Goal: Information Seeking & Learning: Learn about a topic

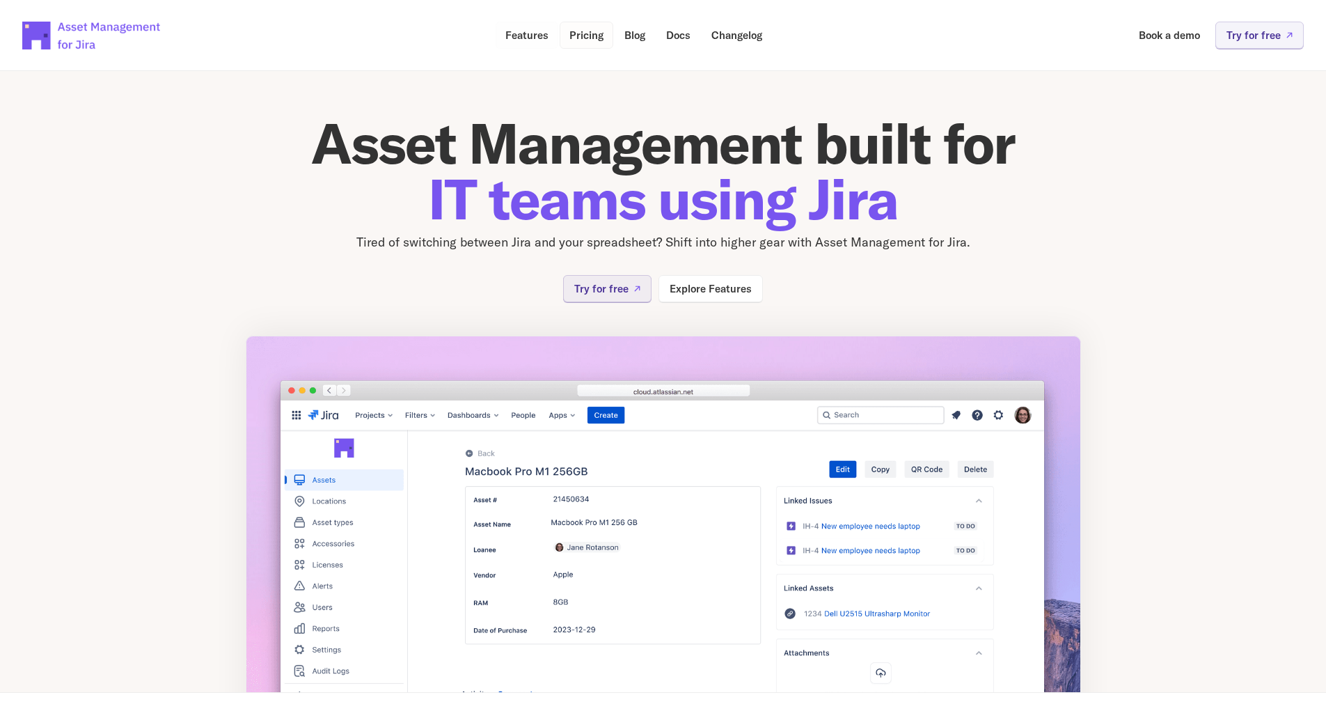
click at [600, 30] on p "Pricing" at bounding box center [586, 35] width 34 height 10
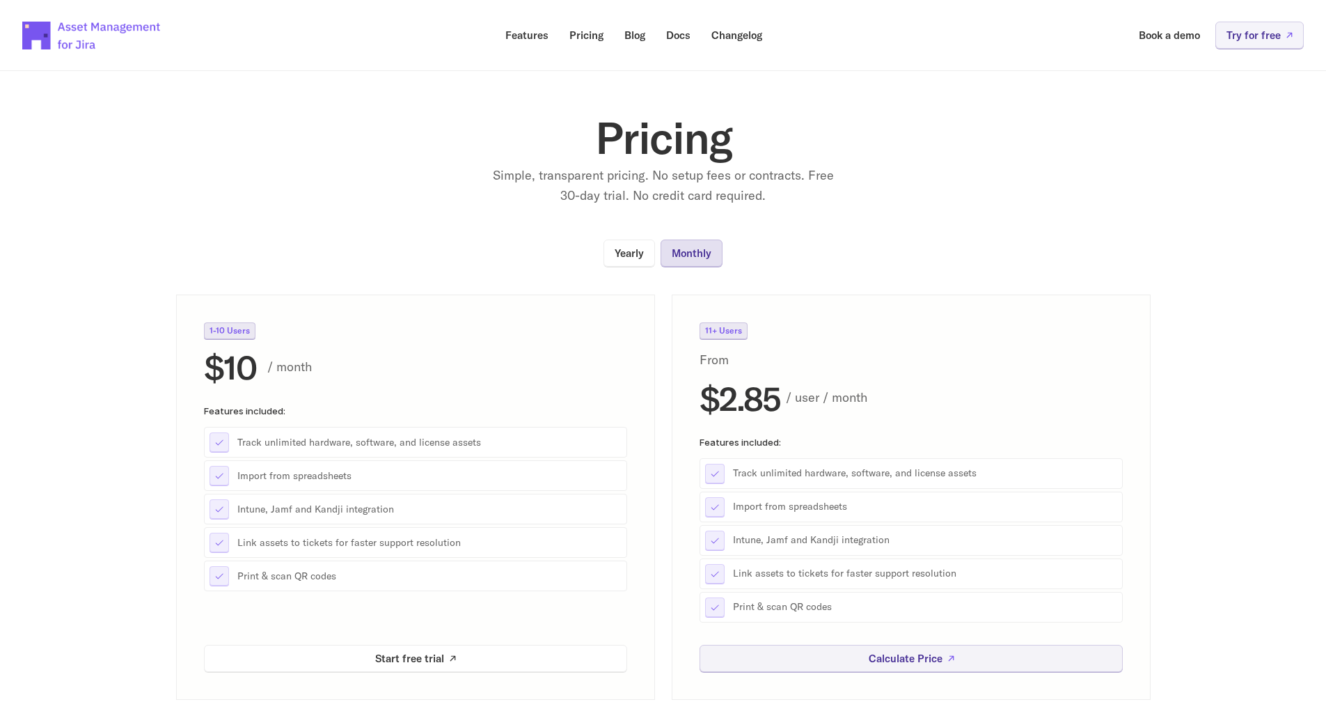
click at [699, 251] on p "Monthly" at bounding box center [692, 253] width 40 height 10
click at [629, 250] on p "Yearly" at bounding box center [629, 253] width 29 height 10
click at [718, 326] on p "11+ Users" at bounding box center [723, 330] width 37 height 8
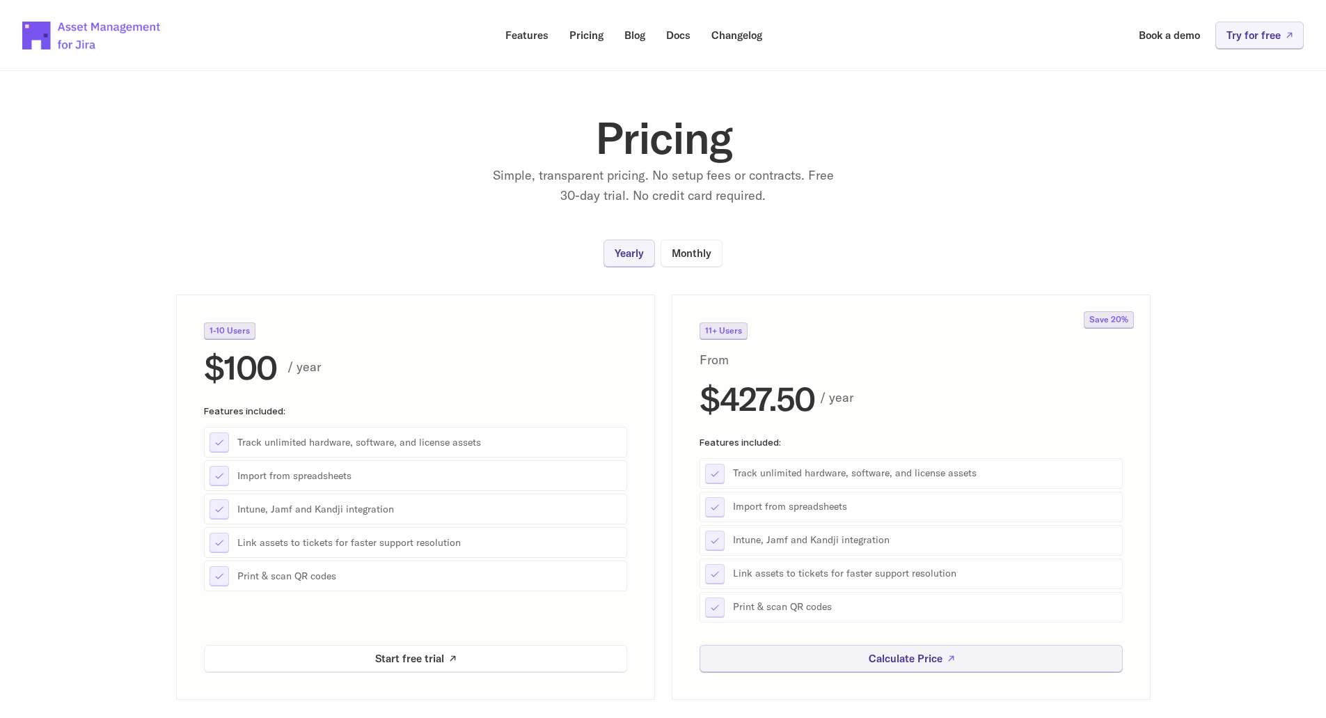
click at [1127, 315] on p "Save 20%" at bounding box center [1108, 319] width 39 height 8
click at [899, 657] on p "Calculate Price" at bounding box center [905, 658] width 74 height 10
click at [514, 31] on p "Features" at bounding box center [526, 35] width 43 height 10
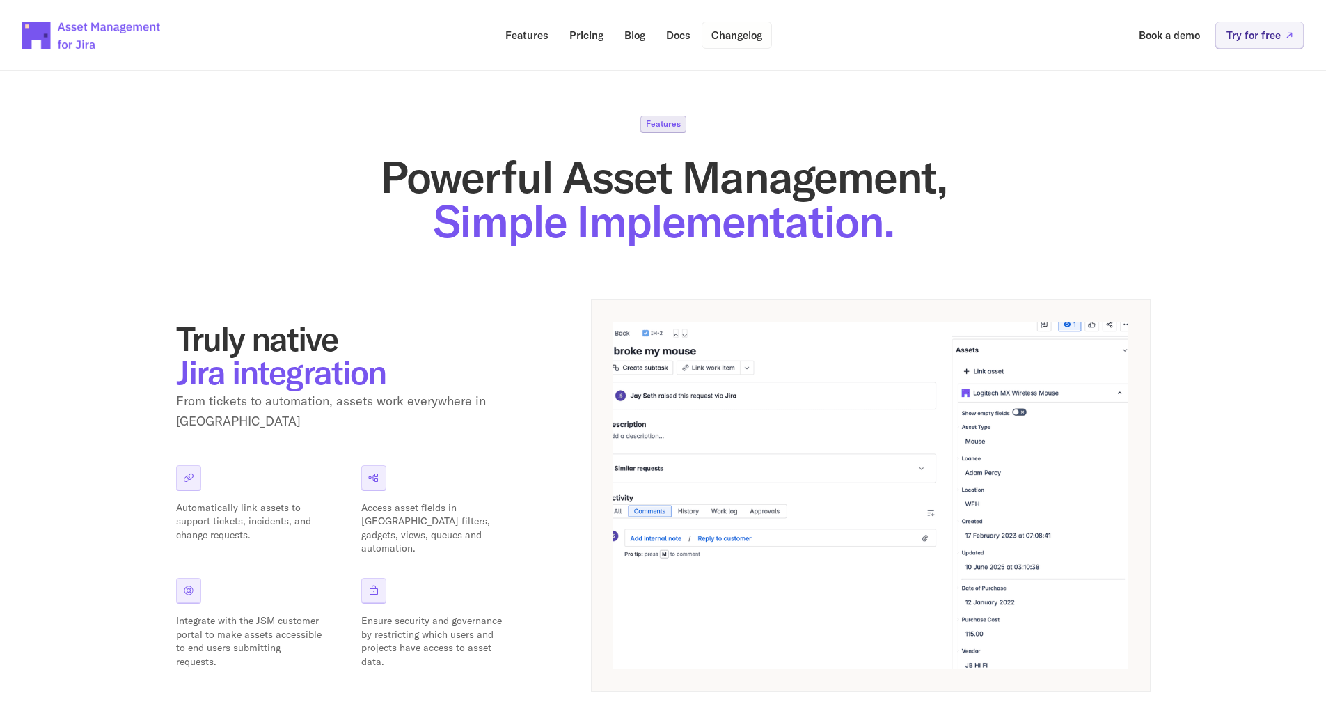
click at [738, 33] on p "Changelog" at bounding box center [736, 35] width 51 height 10
